Goal: Task Accomplishment & Management: Manage account settings

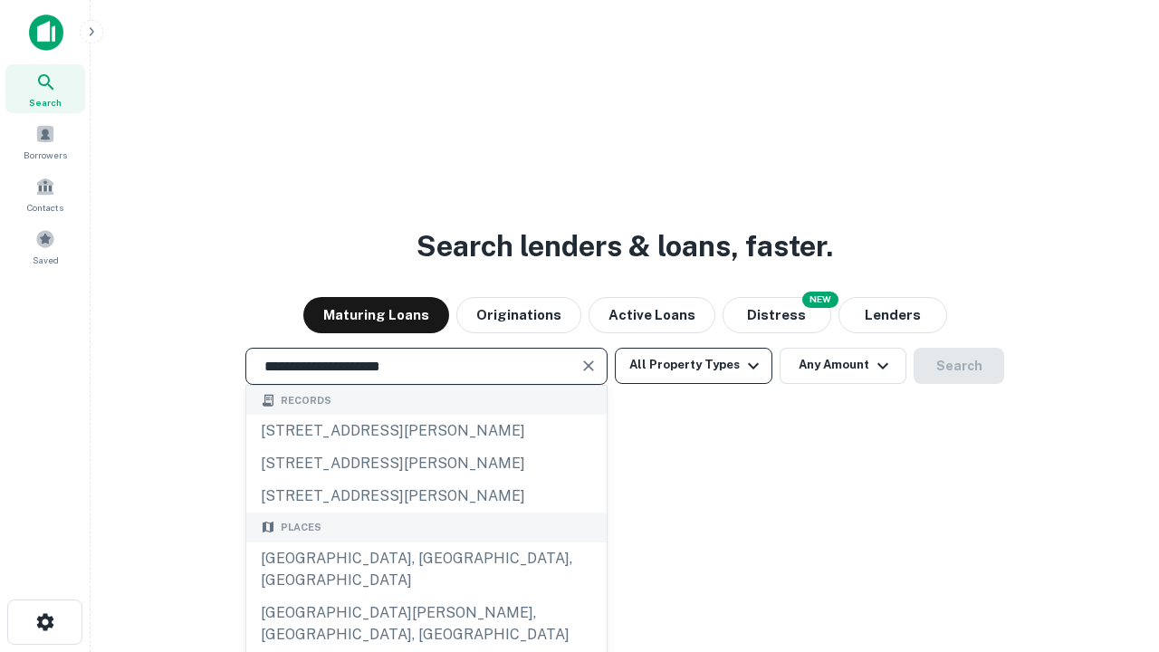
type input "**********"
click at [694, 365] on button "All Property Types" at bounding box center [694, 366] width 158 height 36
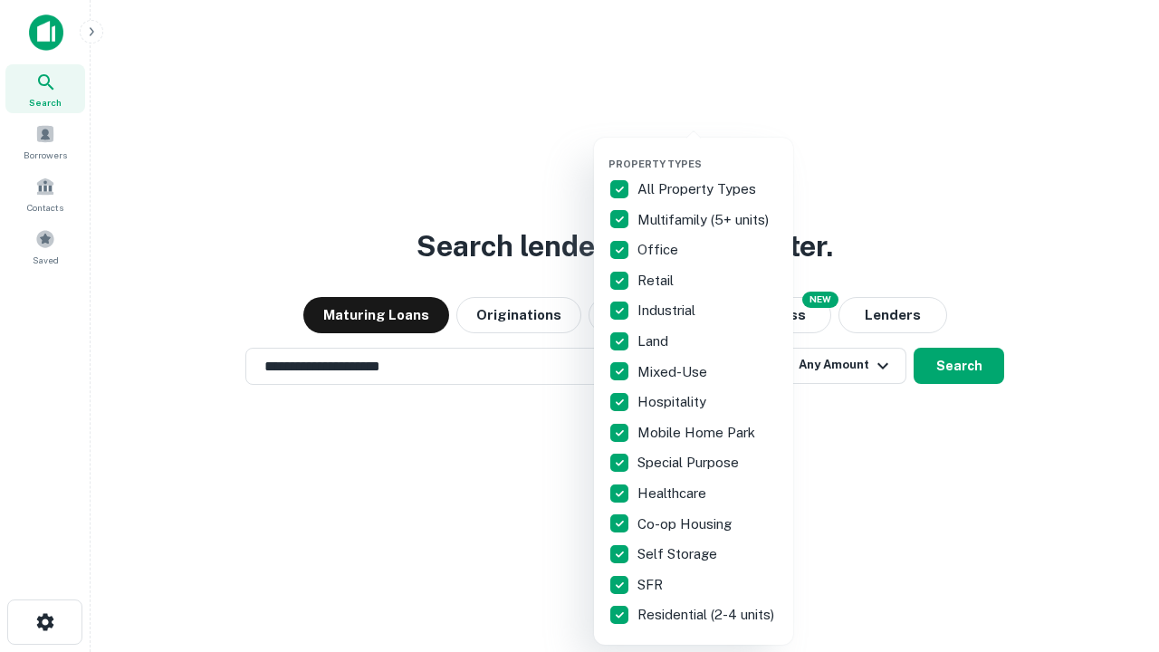
click at [708, 152] on button "button" at bounding box center [708, 152] width 199 height 1
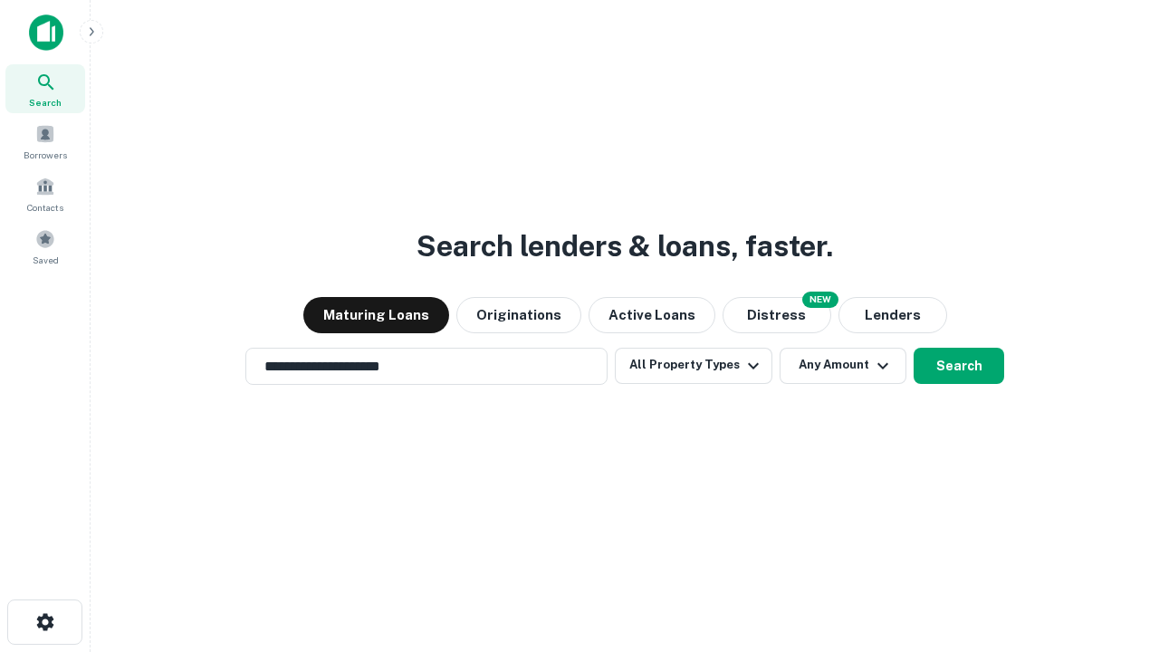
scroll to position [28, 0]
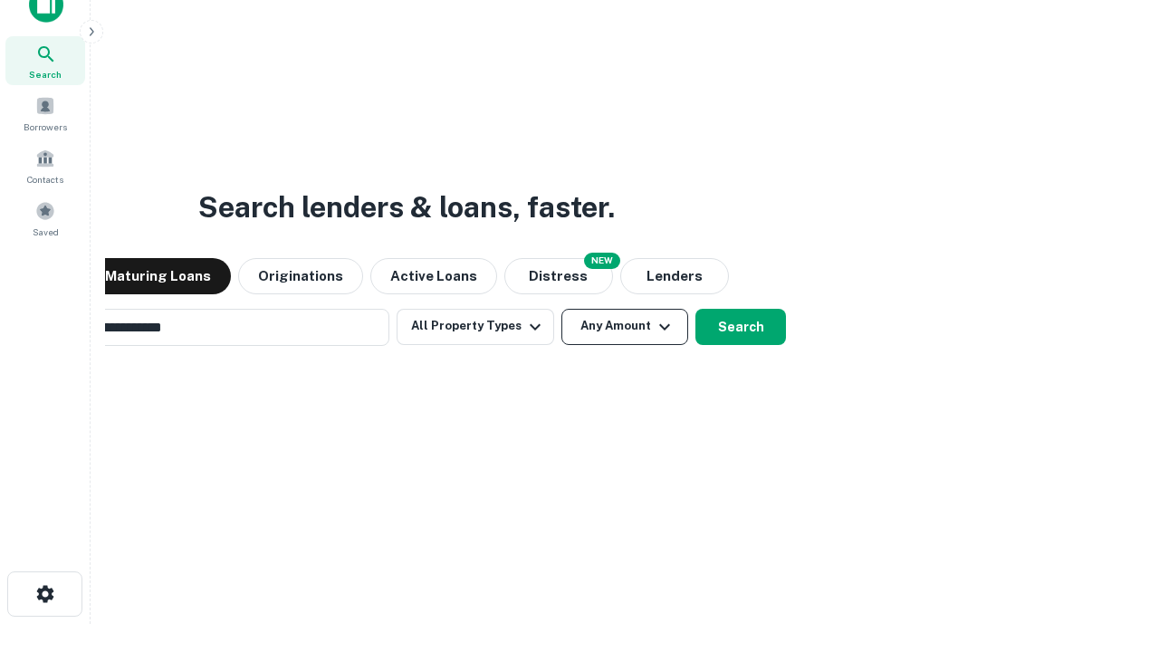
click at [561, 309] on button "Any Amount" at bounding box center [624, 327] width 127 height 36
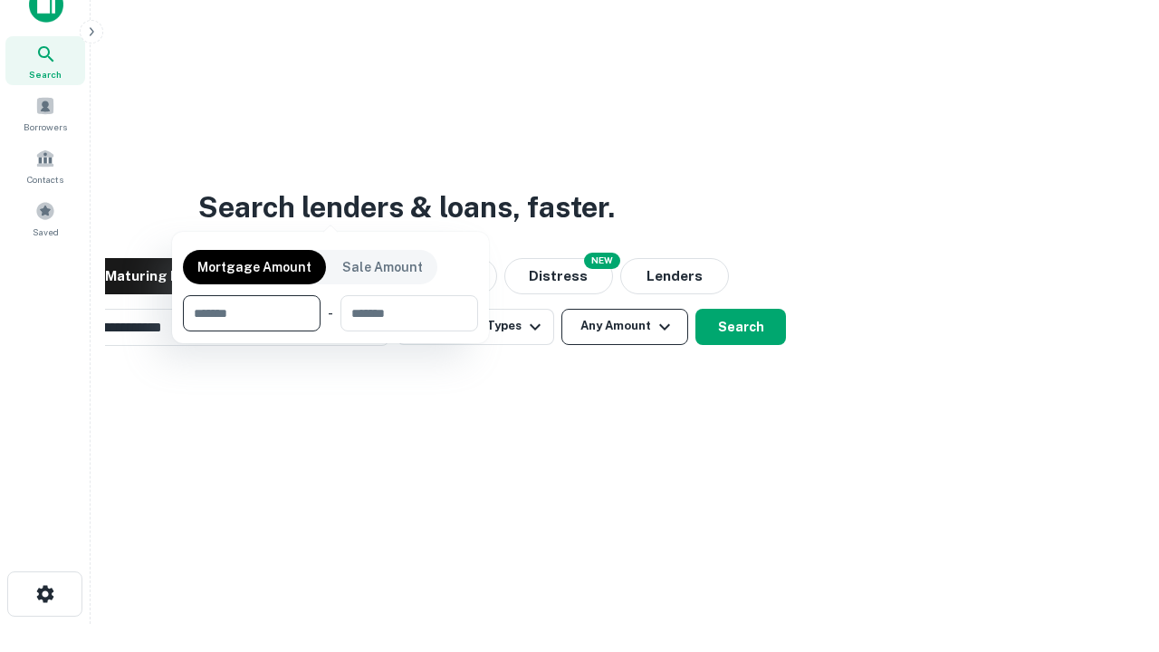
scroll to position [29, 0]
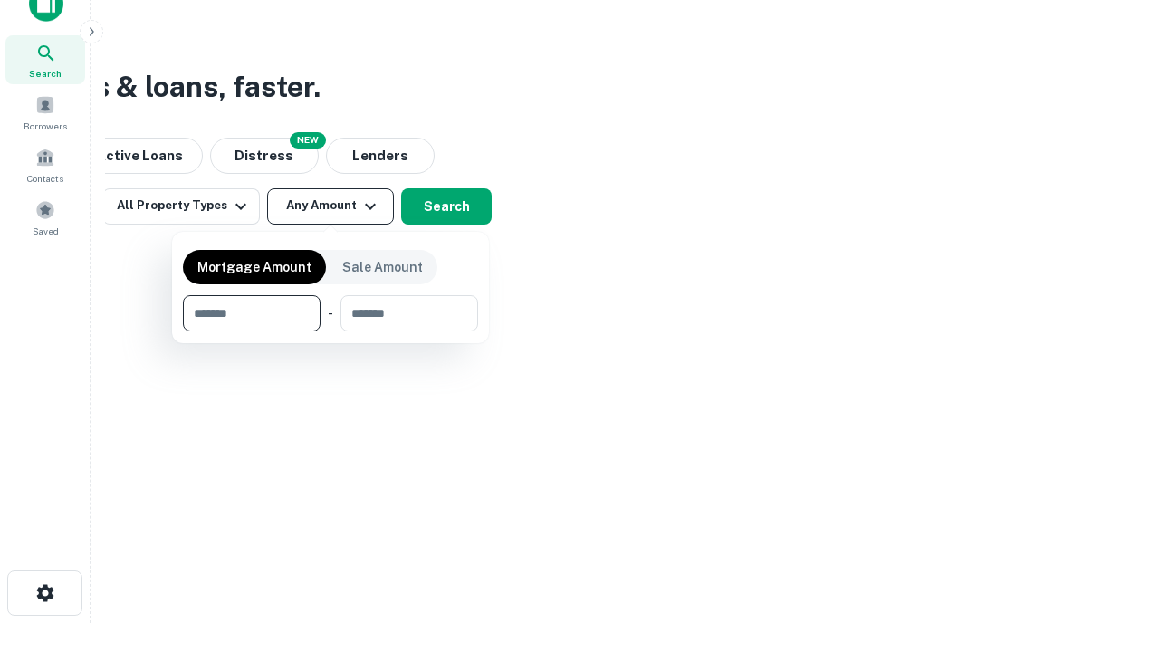
type input "*******"
click at [331, 331] on button "button" at bounding box center [330, 331] width 295 height 1
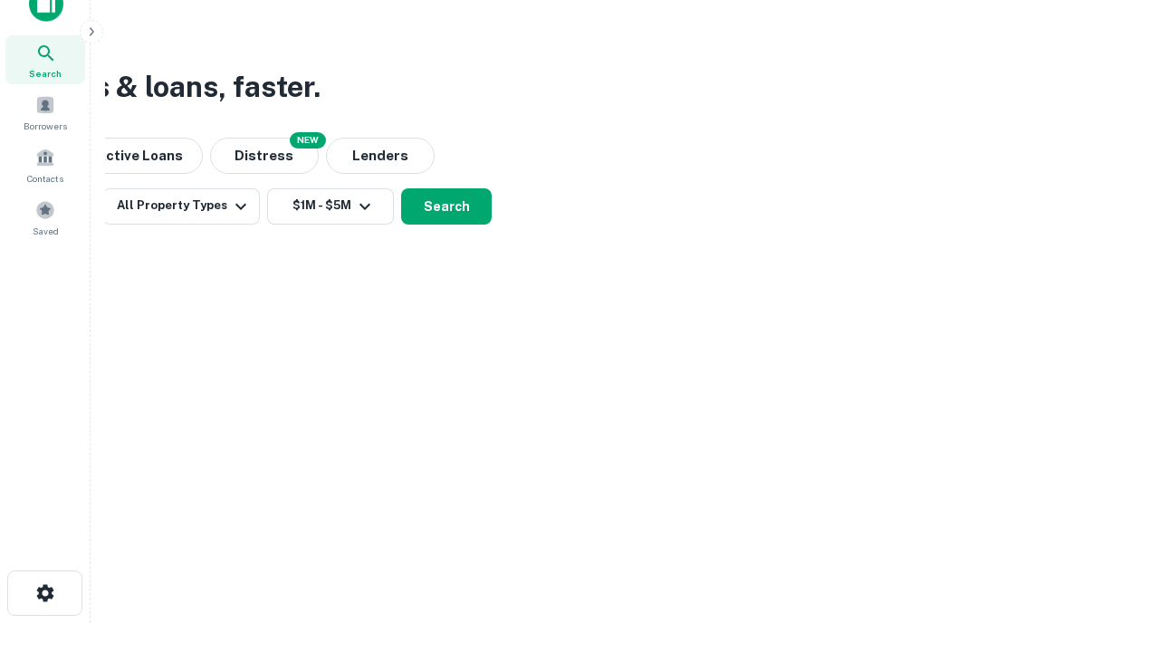
scroll to position [28, 0]
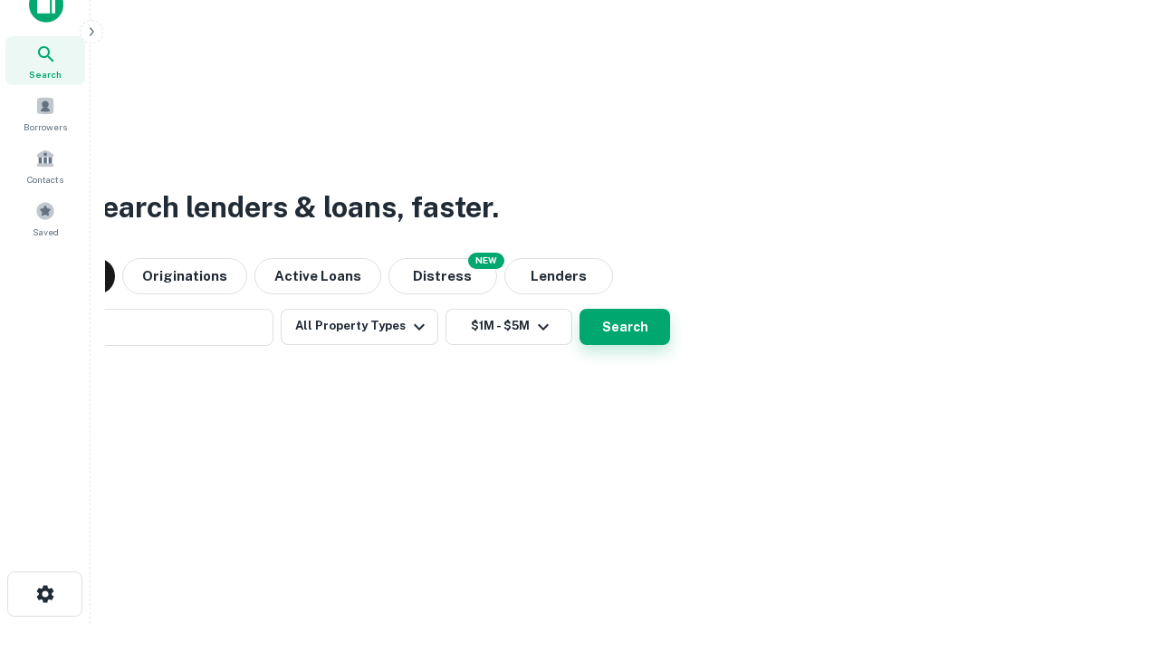
click at [580, 309] on button "Search" at bounding box center [625, 327] width 91 height 36
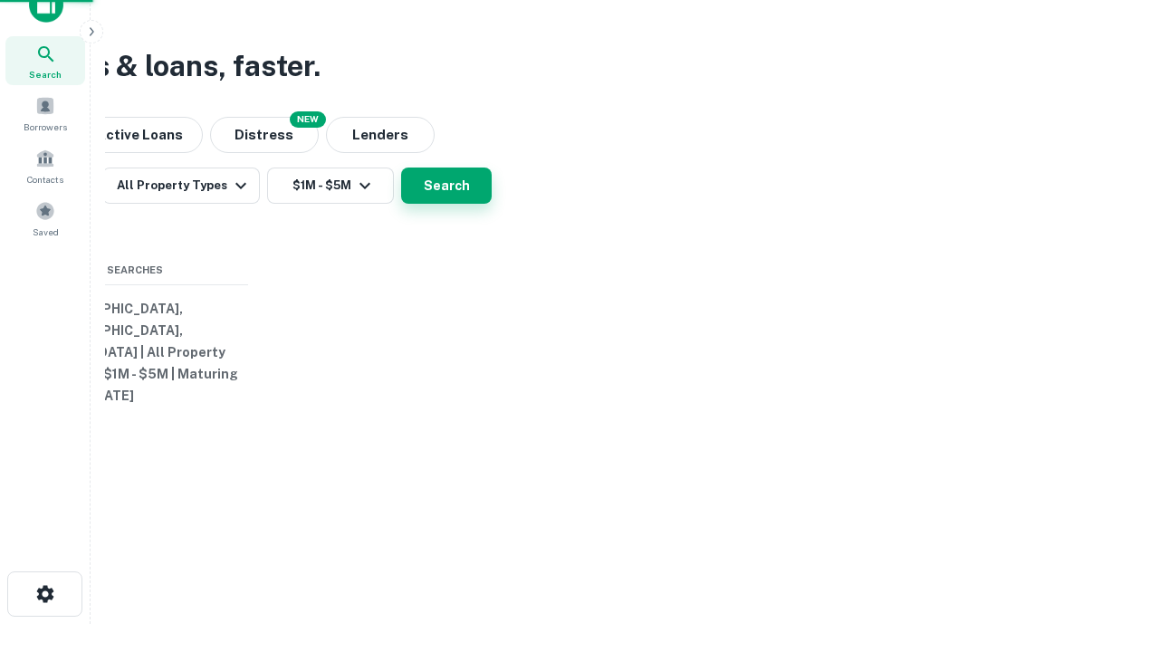
scroll to position [29, 0]
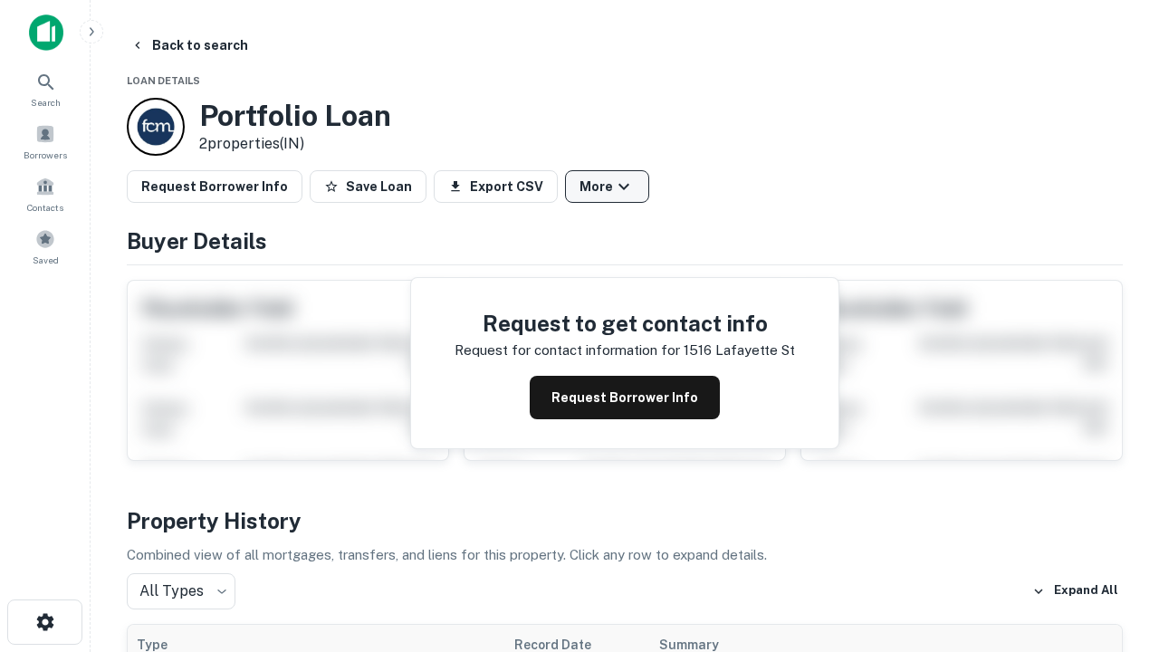
click at [607, 187] on button "More" at bounding box center [607, 186] width 84 height 33
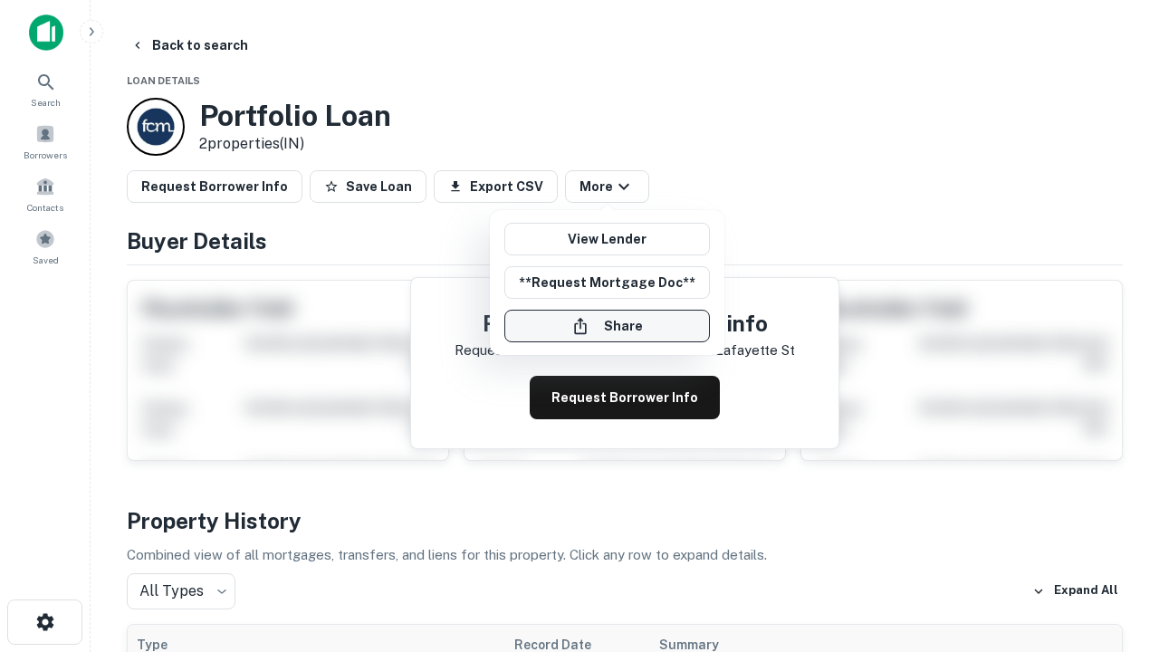
click at [607, 326] on button "Share" at bounding box center [607, 326] width 206 height 33
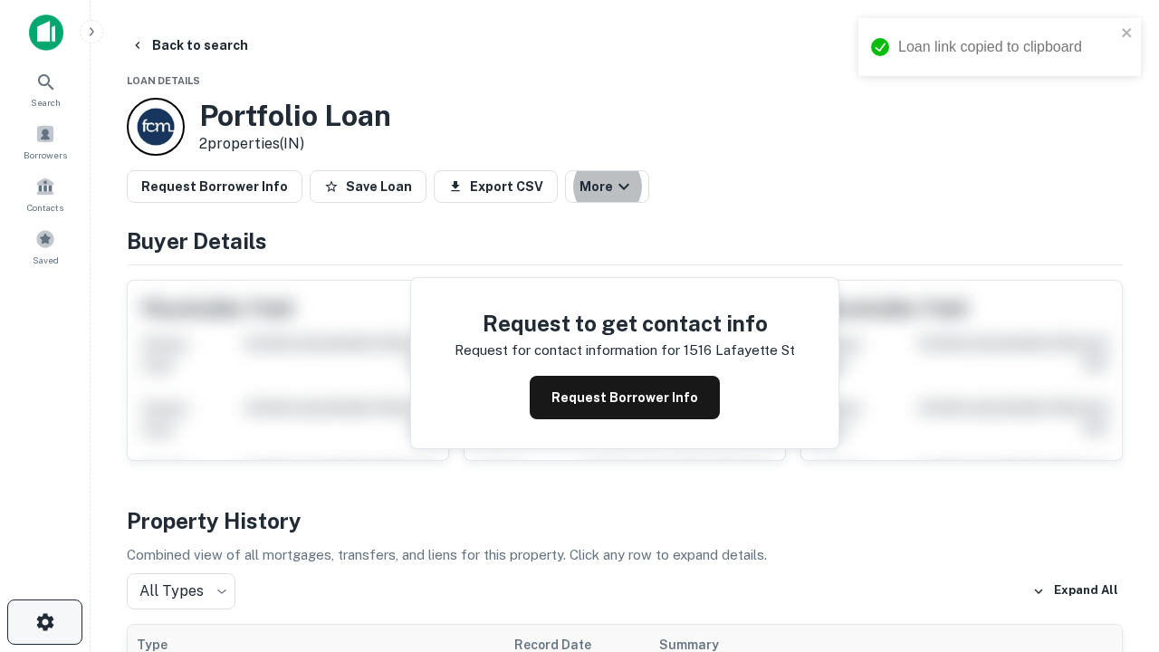
click at [44, 622] on icon "button" at bounding box center [45, 622] width 22 height 22
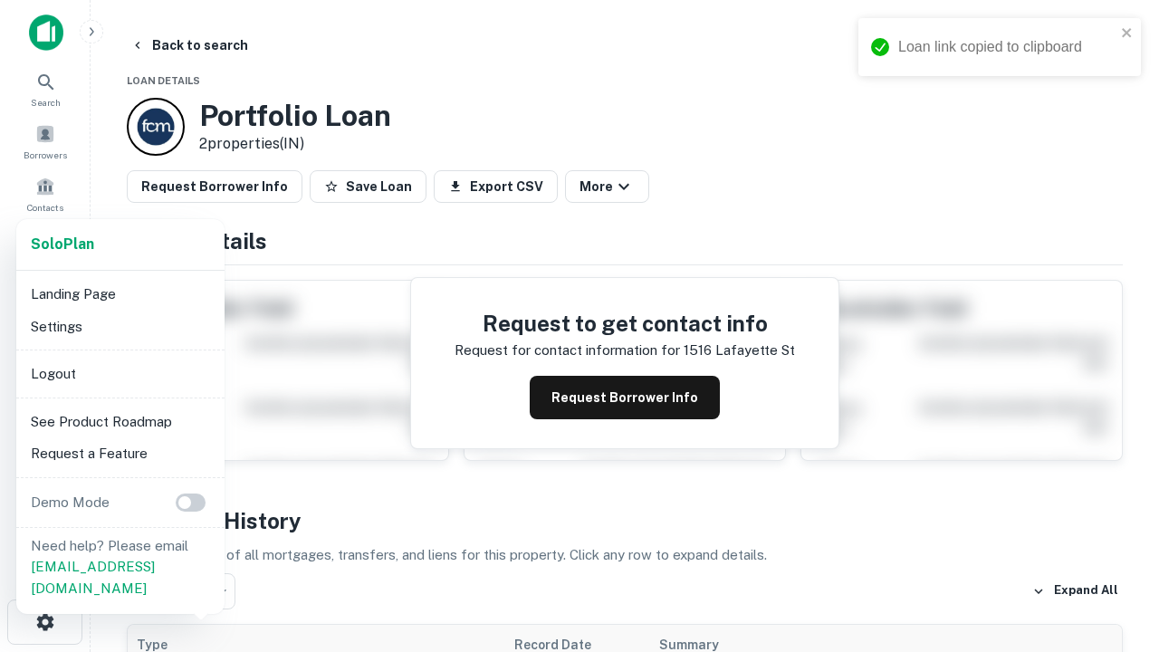
click at [120, 373] on li "Logout" at bounding box center [121, 374] width 194 height 33
